Goal: Information Seeking & Learning: Learn about a topic

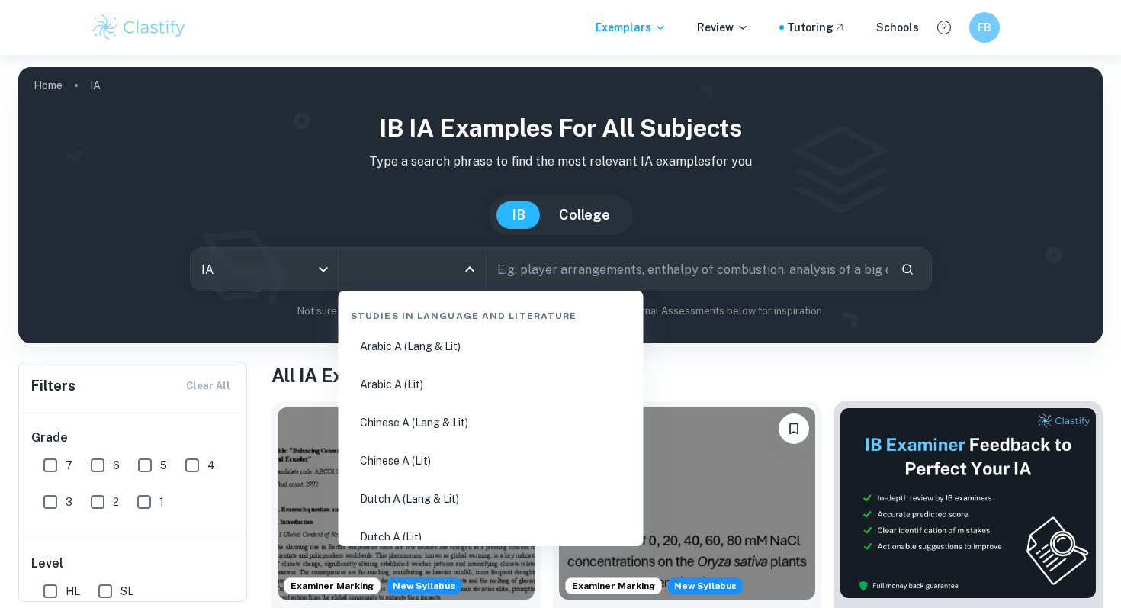
click at [415, 271] on input "All Subjects" at bounding box center [400, 269] width 111 height 29
type input "che"
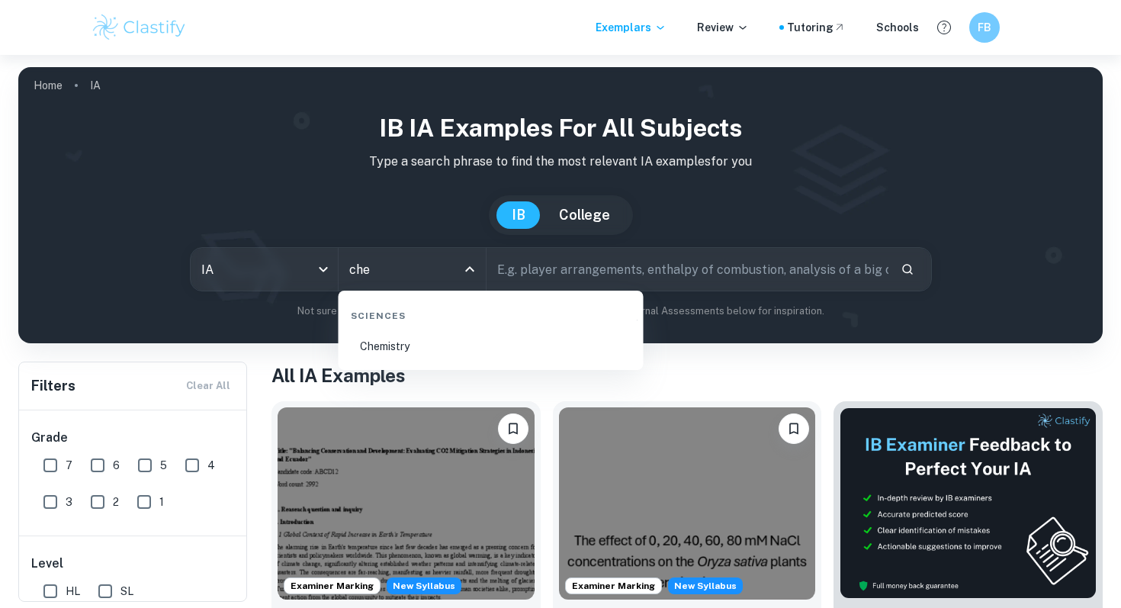
click at [416, 342] on li "Chemistry" at bounding box center [491, 346] width 293 height 35
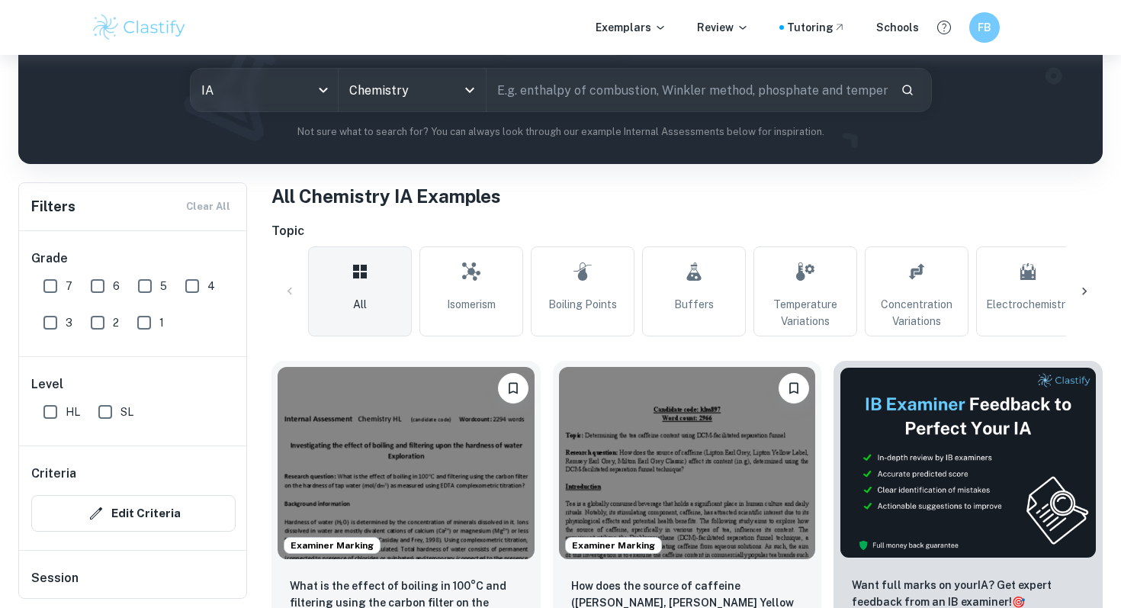
scroll to position [181, 0]
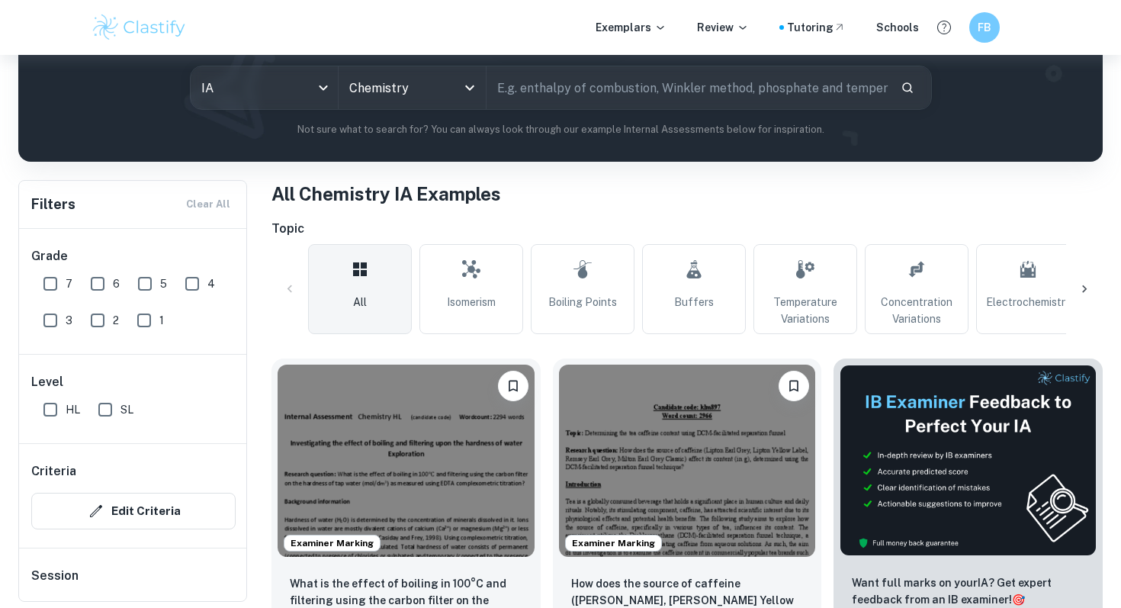
click at [43, 279] on input "7" at bounding box center [50, 283] width 31 height 31
checkbox input "true"
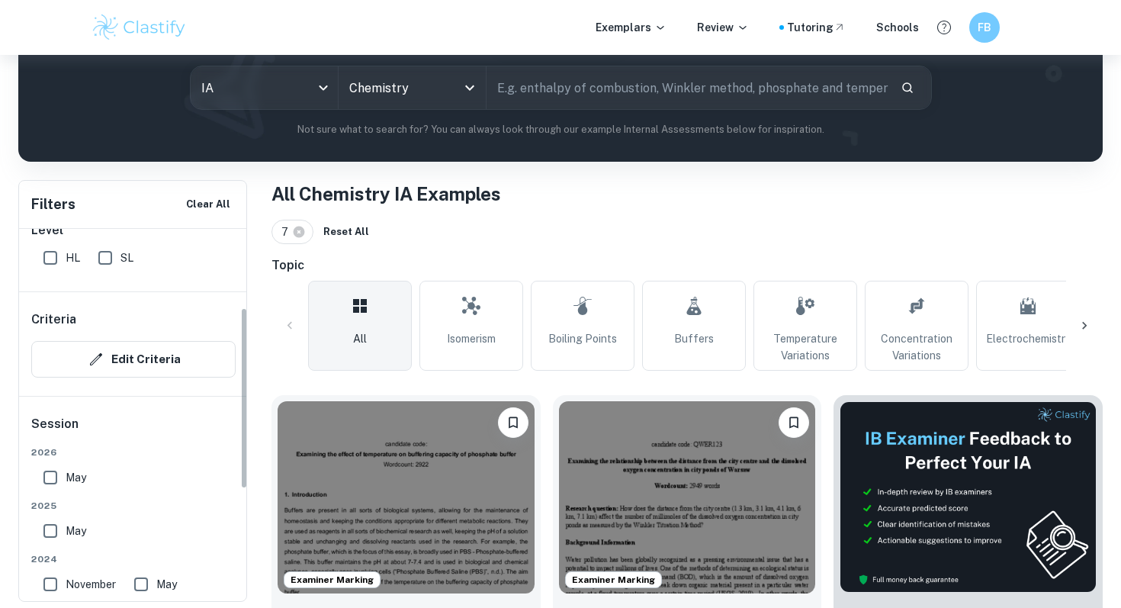
scroll to position [161, 0]
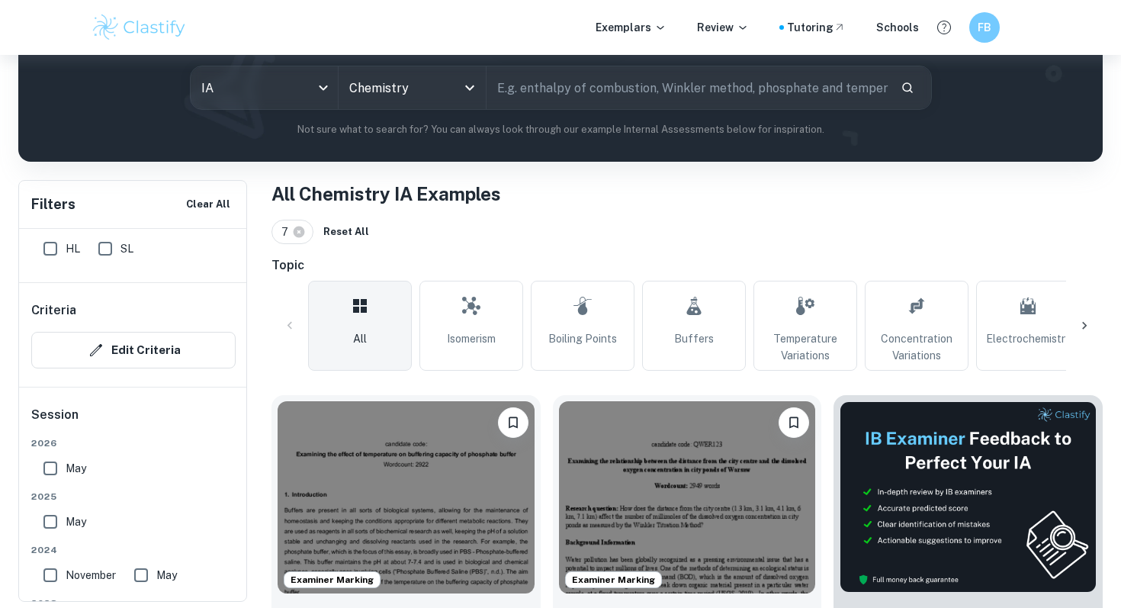
click at [104, 248] on input "SL" at bounding box center [105, 248] width 31 height 31
checkbox input "true"
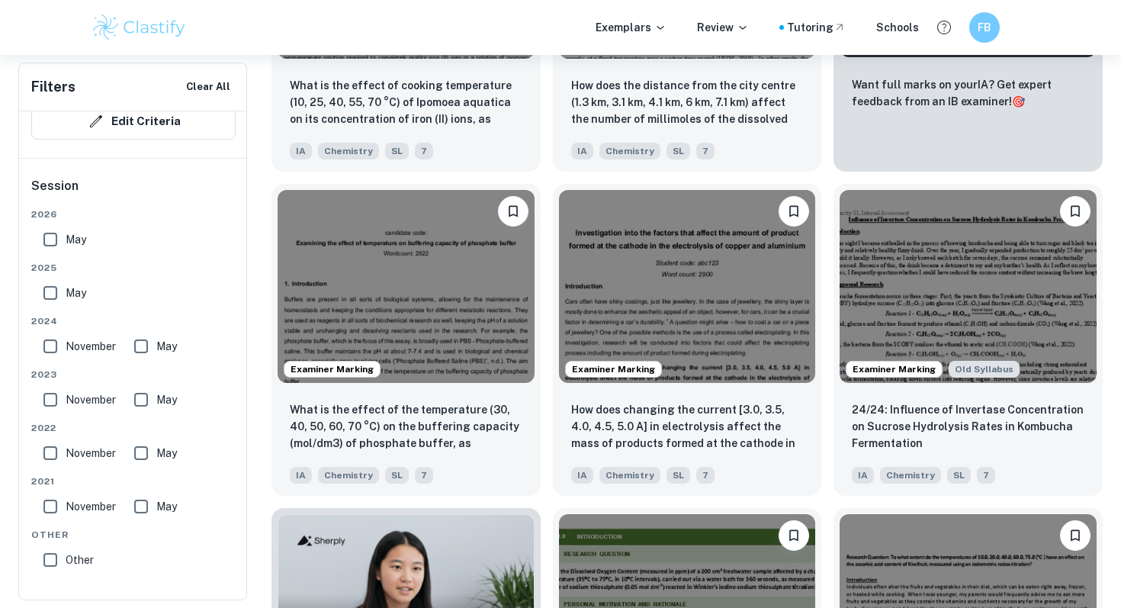
scroll to position [725, 0]
